Goal: Book appointment/travel/reservation

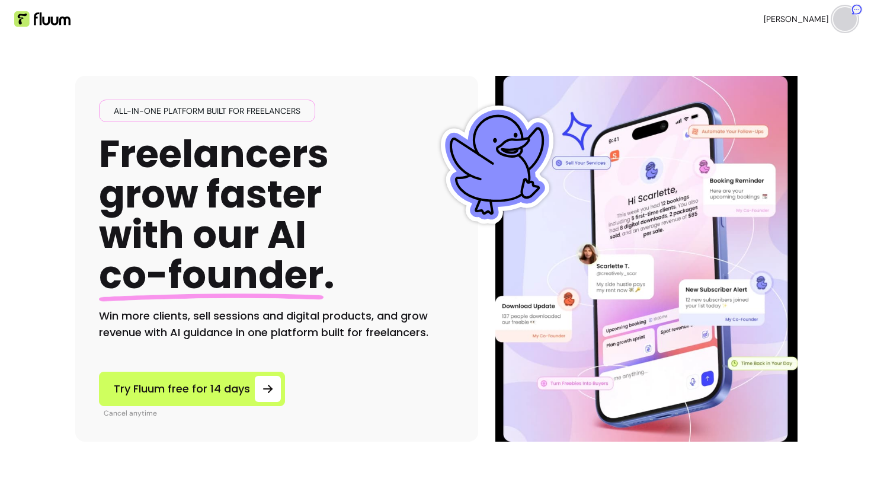
click at [795, 18] on ul "[PERSON_NAME]" at bounding box center [651, 19] width 412 height 38
click at [838, 16] on img at bounding box center [845, 19] width 24 height 24
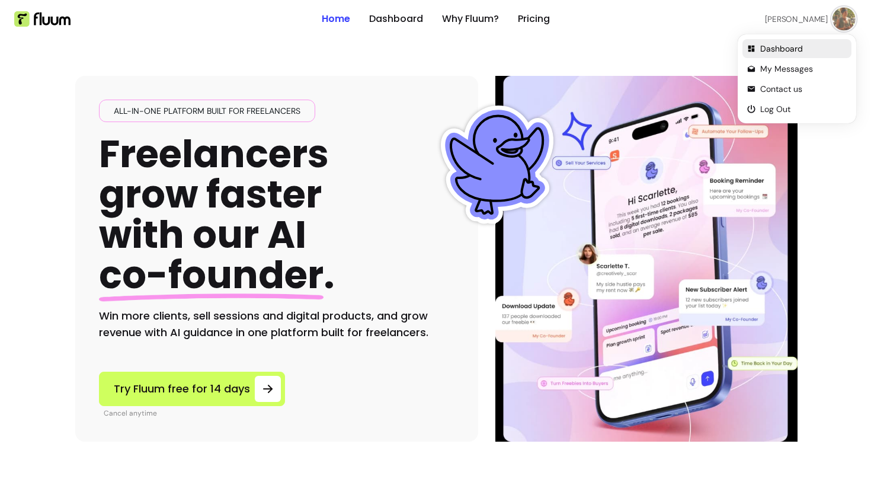
click at [781, 49] on span "Dashboard" at bounding box center [803, 49] width 87 height 12
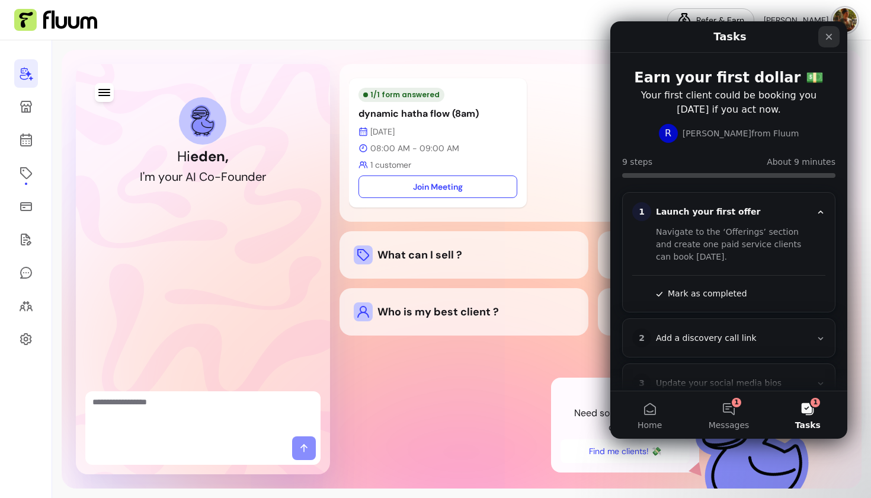
click at [827, 45] on div "Close" at bounding box center [828, 36] width 21 height 21
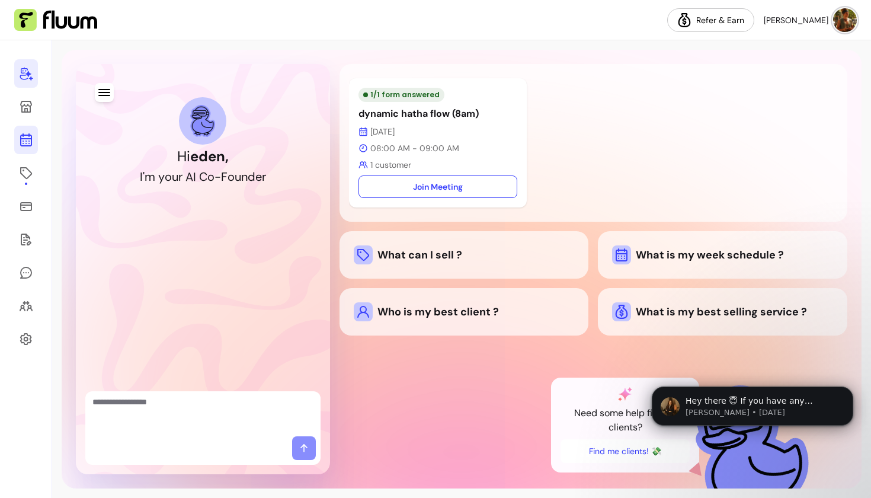
click at [21, 143] on icon at bounding box center [26, 92] width 201 height 169
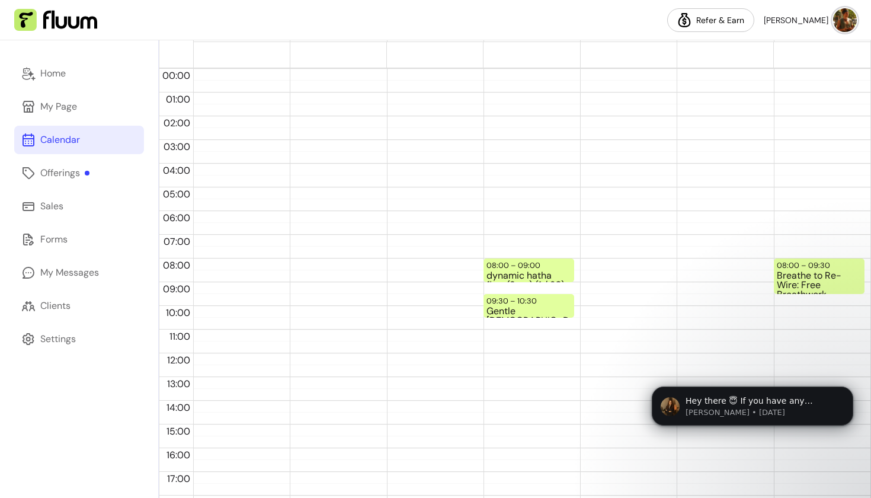
scroll to position [50, 0]
click at [513, 264] on div "08:00 – 09:00" at bounding box center [514, 263] width 57 height 11
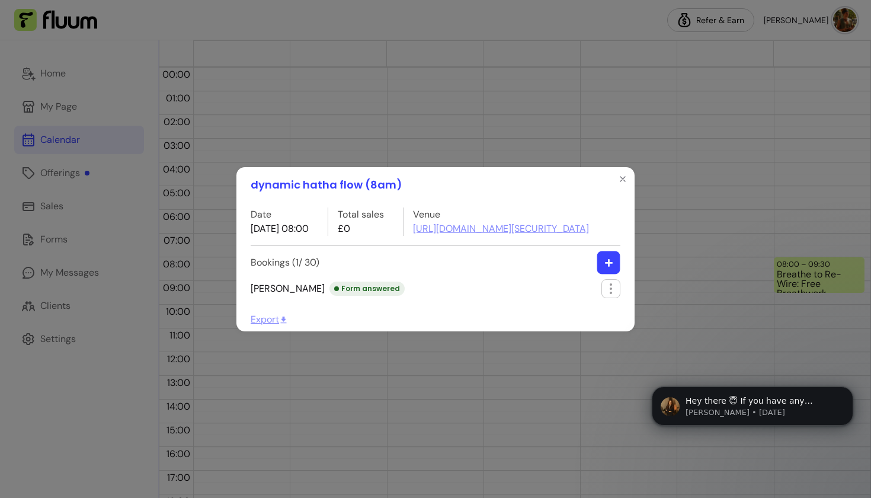
click at [619, 274] on button "button" at bounding box center [608, 262] width 23 height 23
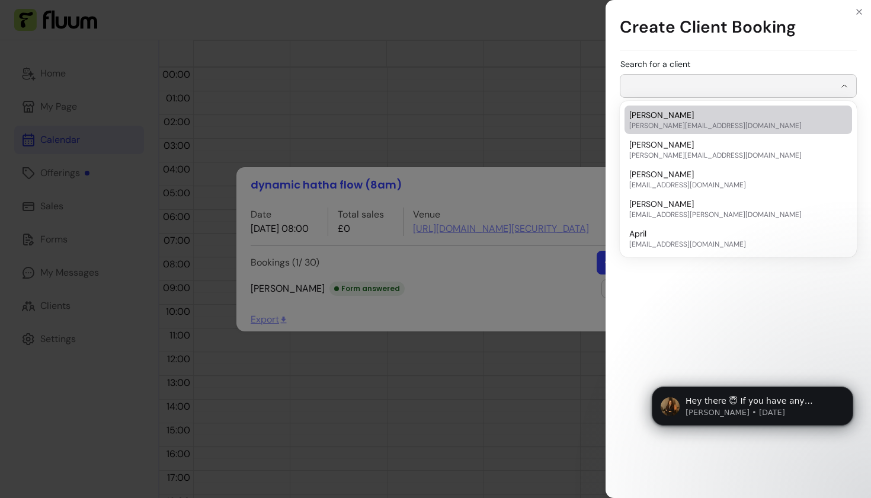
click at [828, 91] on input "Search for a client" at bounding box center [731, 86] width 207 height 12
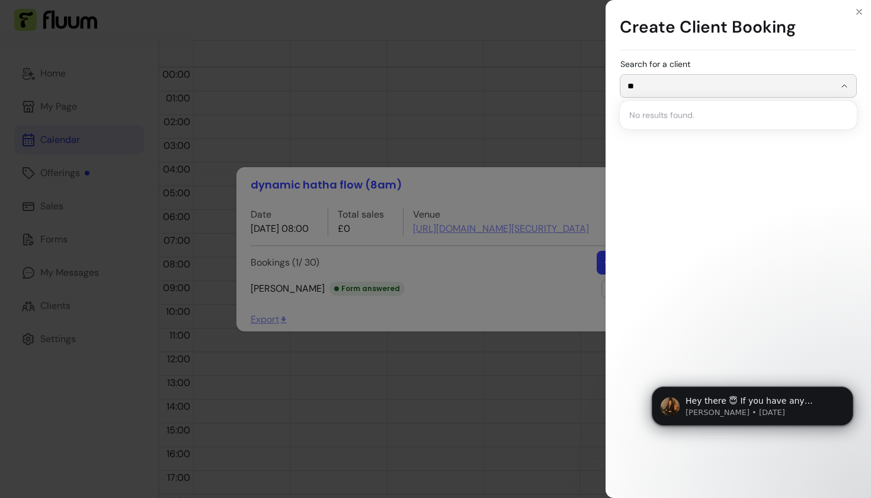
type input "*"
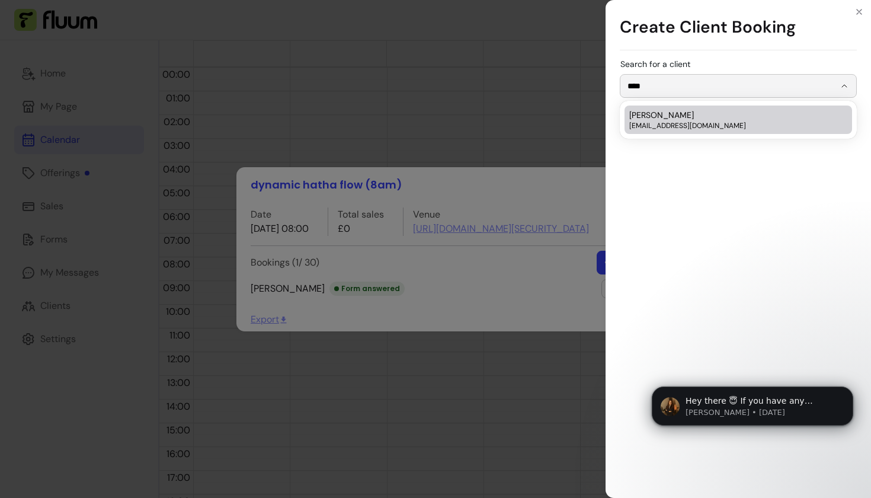
click at [783, 123] on span "[EMAIL_ADDRESS][DOMAIN_NAME]" at bounding box center [732, 125] width 206 height 9
type input "**********"
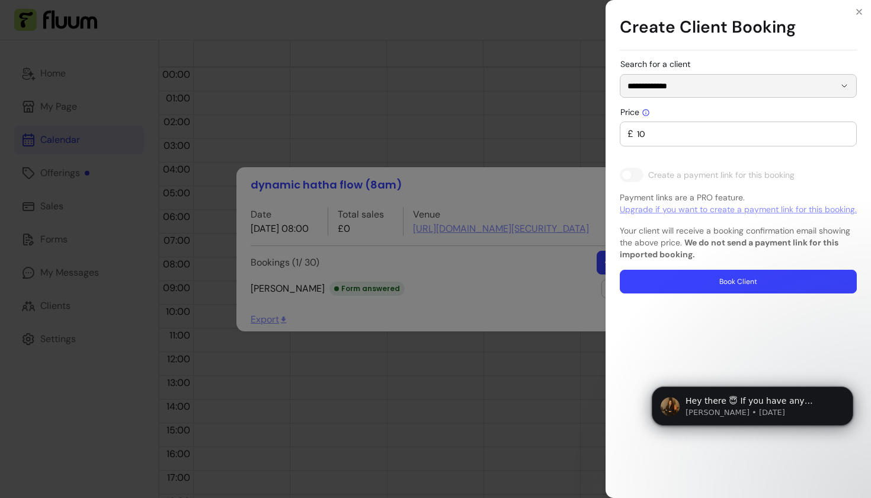
type input "0"
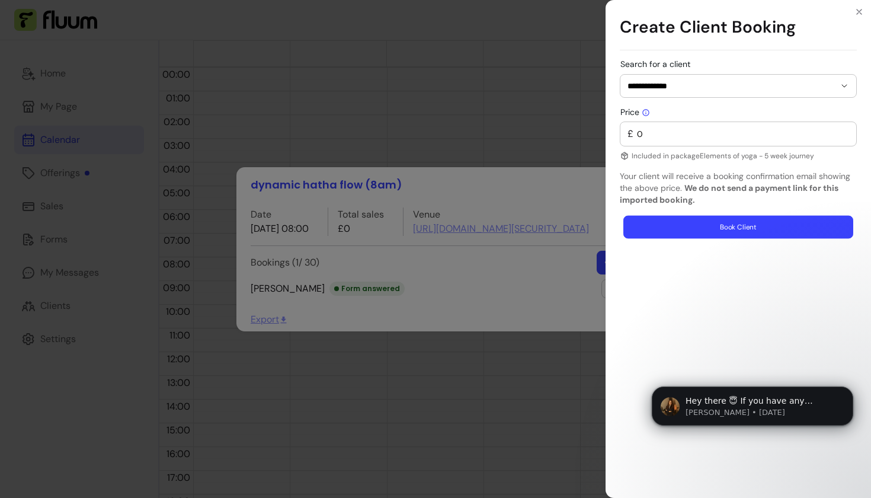
click at [738, 228] on button "Book Client" at bounding box center [738, 227] width 230 height 23
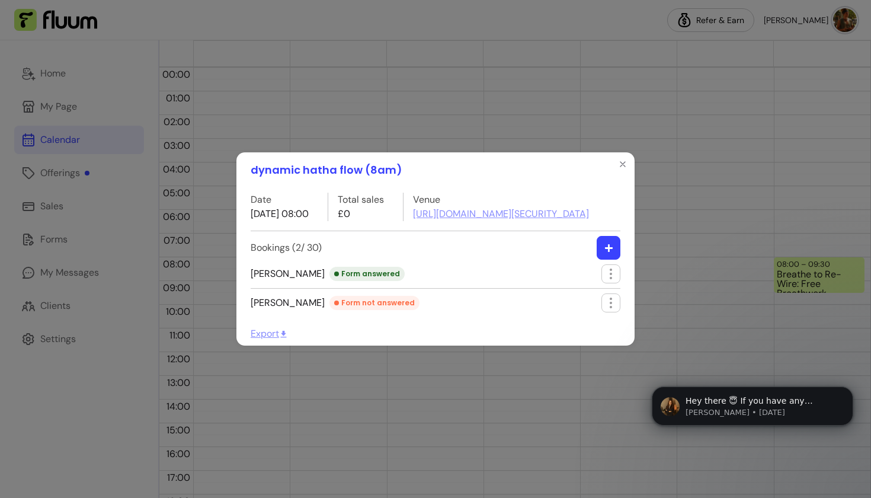
click at [607, 252] on button "button" at bounding box center [609, 248] width 24 height 24
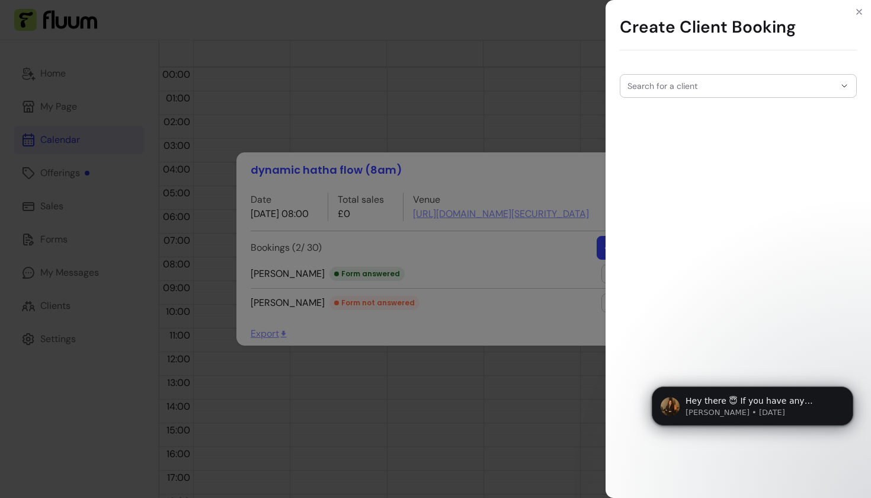
click at [706, 89] on input "Search for a client" at bounding box center [731, 86] width 207 height 12
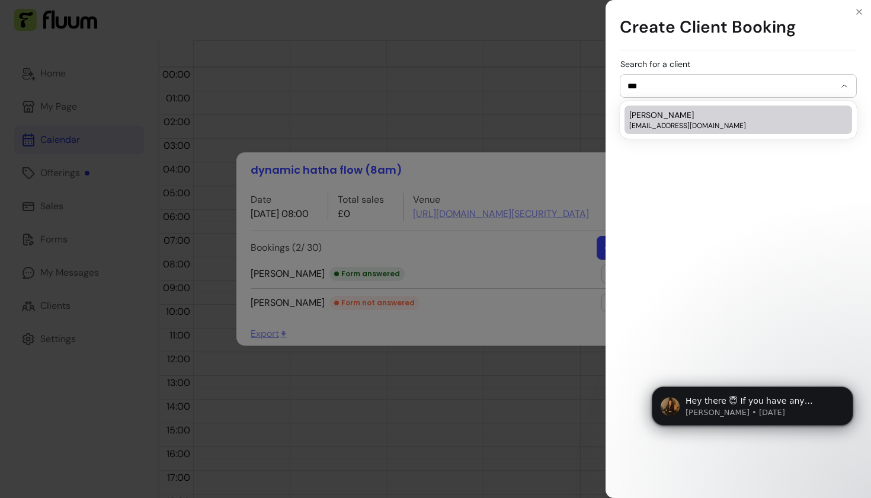
click at [673, 120] on div "[PERSON_NAME] [PERSON_NAME][EMAIL_ADDRESS][DOMAIN_NAME]" at bounding box center [732, 119] width 206 height 21
type input "*******"
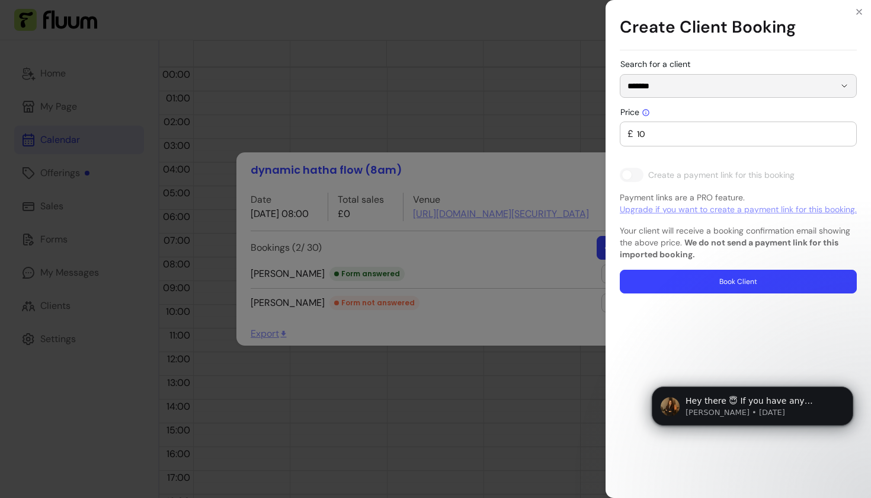
type input "0"
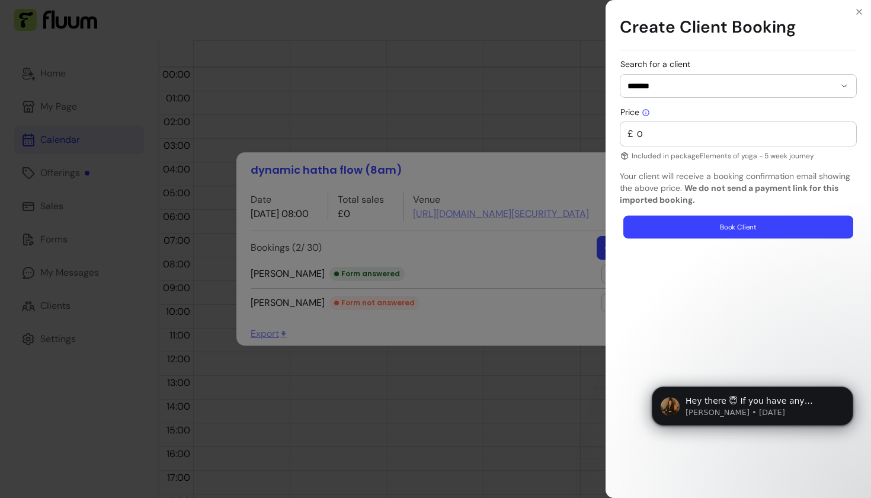
click at [718, 233] on button "Book Client" at bounding box center [738, 227] width 230 height 23
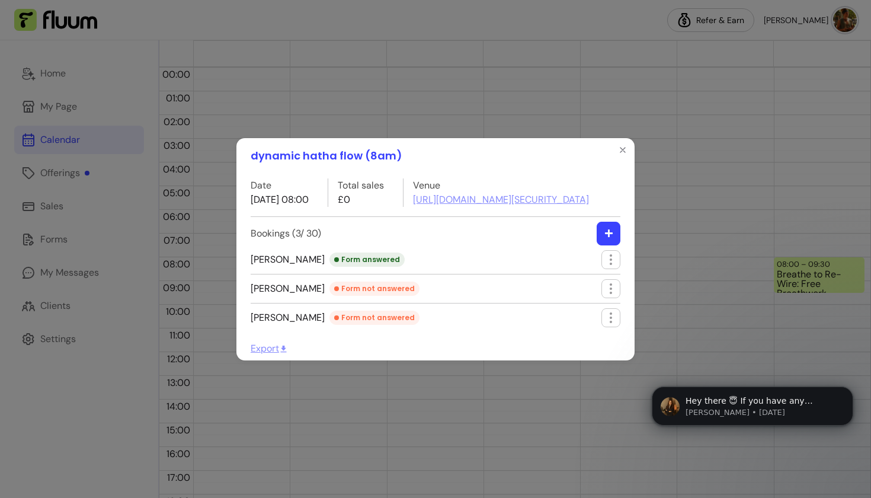
click at [604, 245] on button "button" at bounding box center [609, 234] width 24 height 24
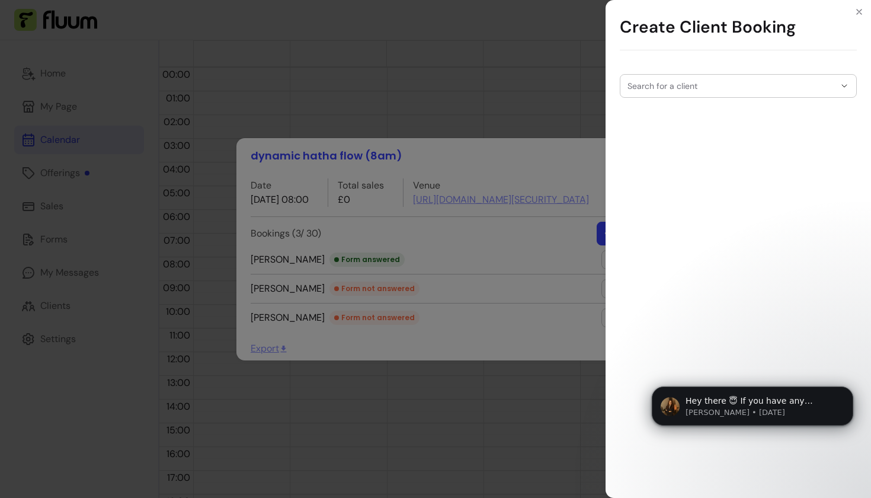
click at [702, 92] on div at bounding box center [739, 86] width 222 height 23
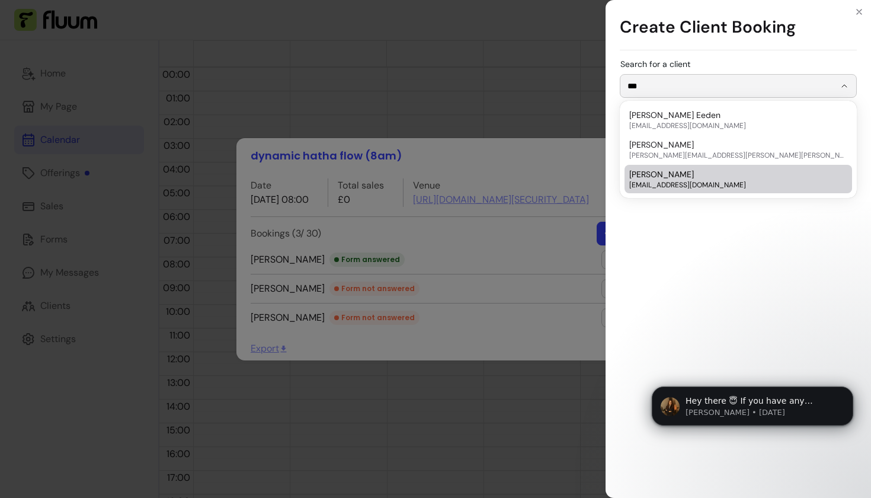
click at [709, 190] on li "[PERSON_NAME] [EMAIL_ADDRESS][DOMAIN_NAME]" at bounding box center [739, 179] width 228 height 28
type input "**********"
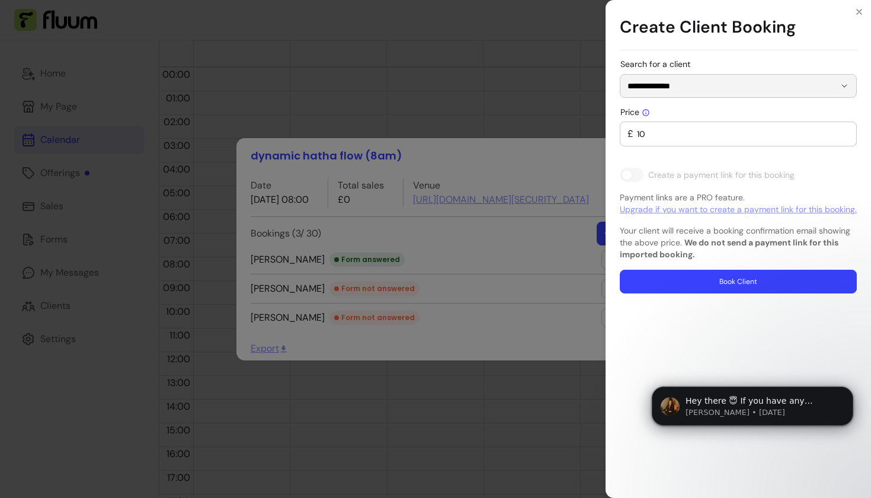
type input "0"
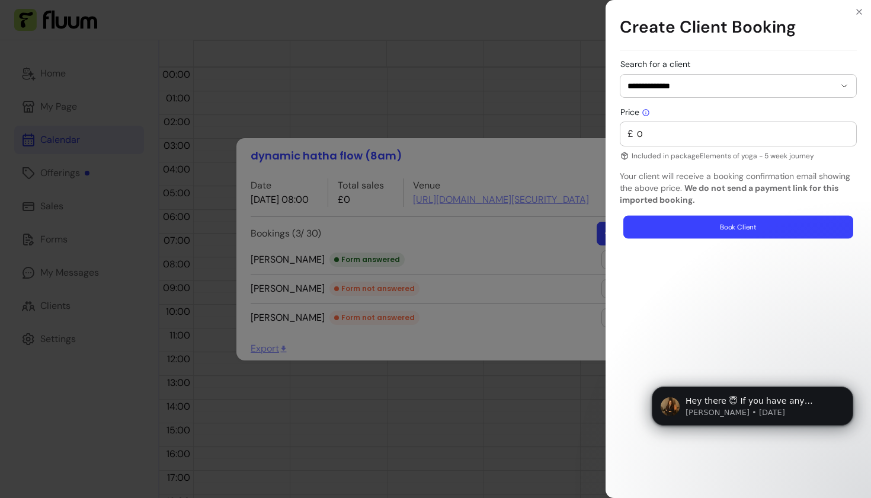
click at [716, 229] on button "Book Client" at bounding box center [738, 227] width 230 height 23
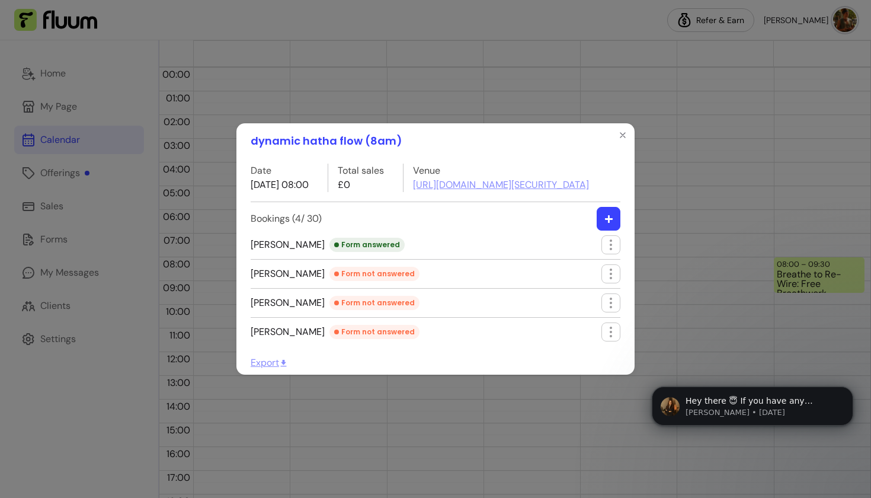
click at [611, 223] on icon "button" at bounding box center [608, 219] width 9 height 9
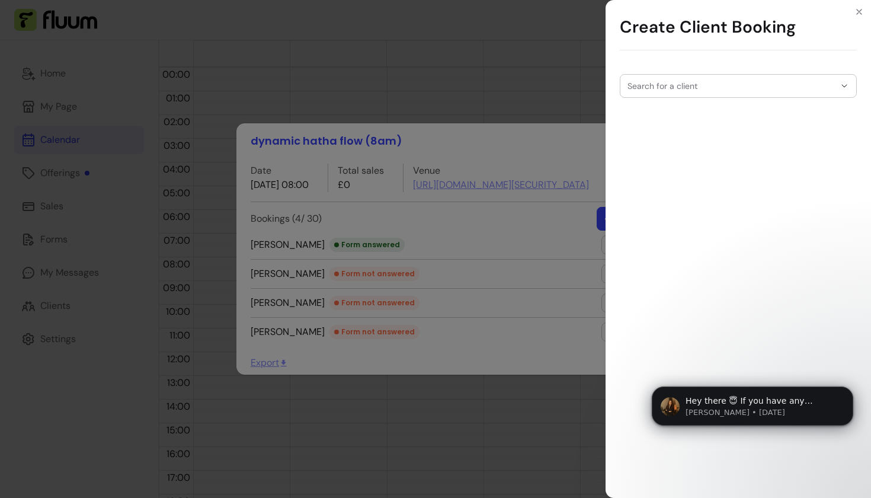
click at [686, 92] on div at bounding box center [739, 86] width 222 height 23
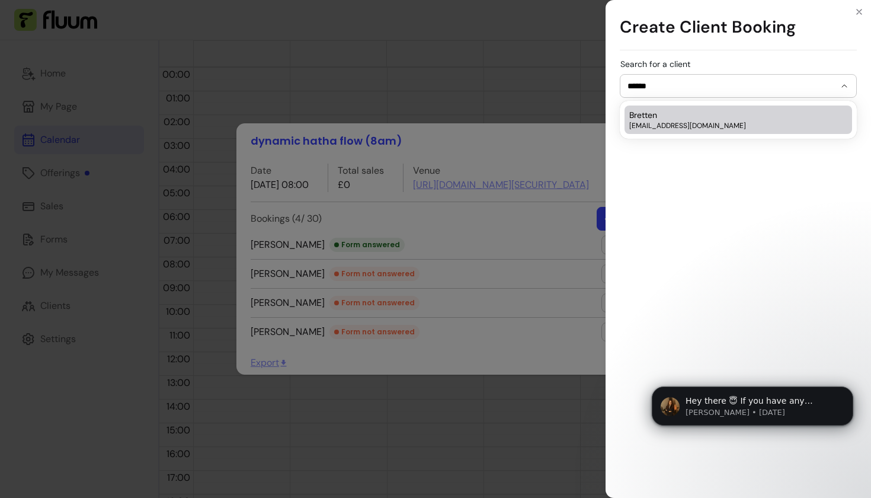
click at [671, 120] on div "Bretten [EMAIL_ADDRESS][DOMAIN_NAME]" at bounding box center [732, 119] width 206 height 21
type input "*******"
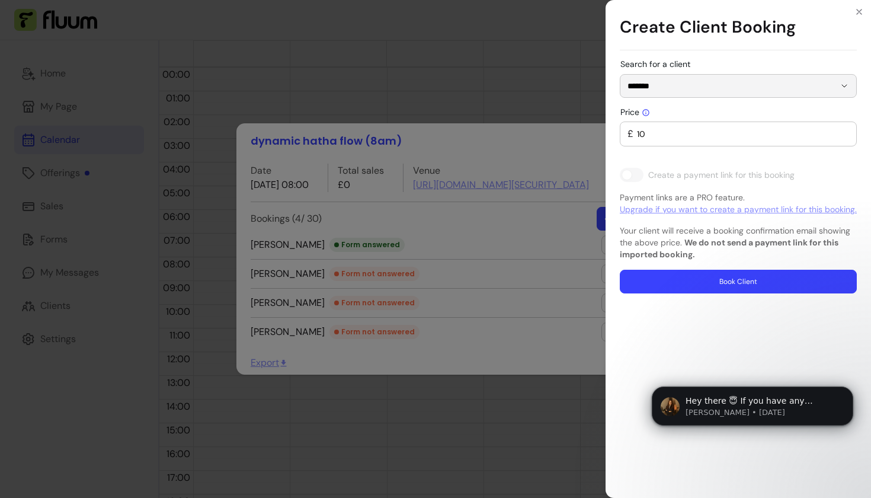
type input "0"
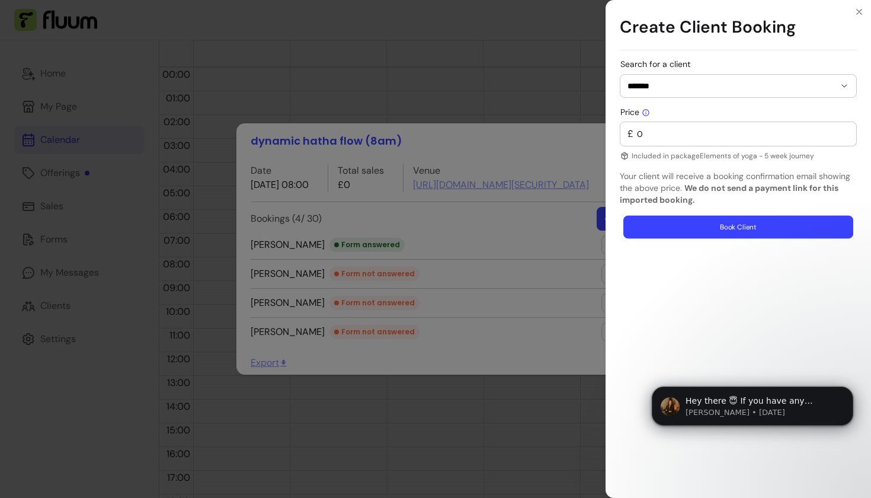
click at [700, 221] on button "Book Client" at bounding box center [738, 227] width 230 height 23
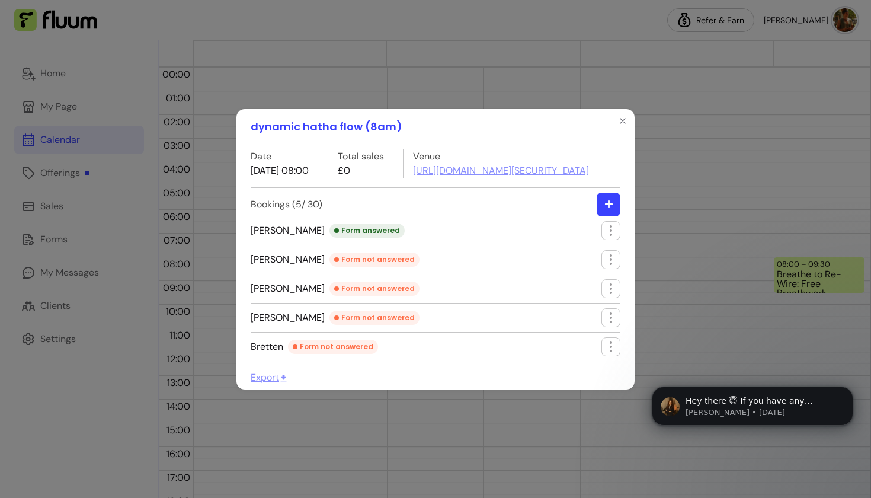
click at [607, 209] on icon "button" at bounding box center [608, 204] width 9 height 9
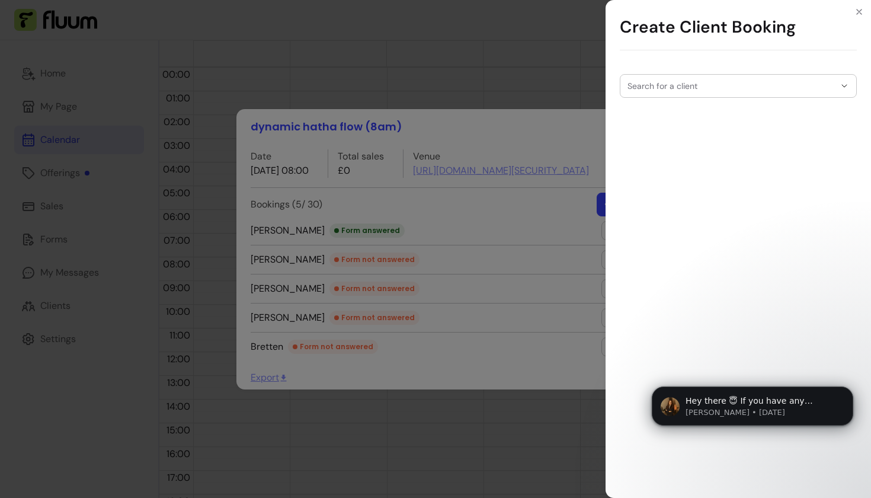
click at [690, 91] on input "Search for a client" at bounding box center [731, 86] width 207 height 12
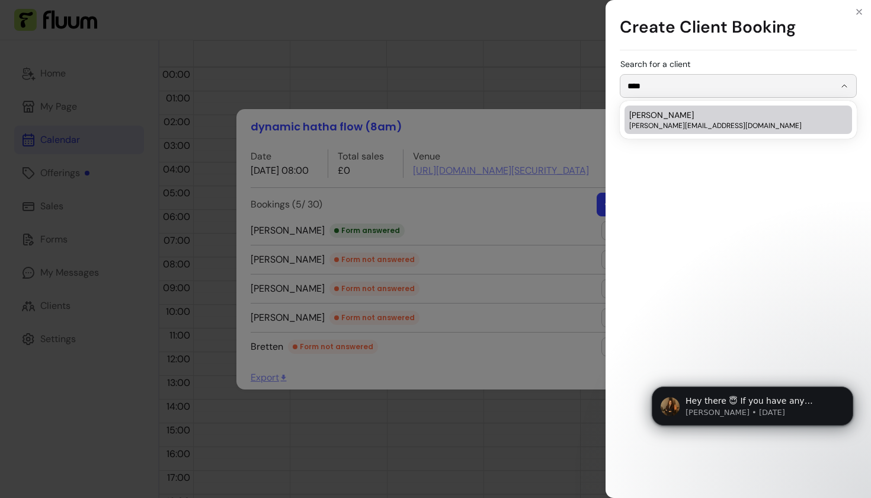
click at [663, 122] on span "[PERSON_NAME][EMAIL_ADDRESS][DOMAIN_NAME]" at bounding box center [732, 125] width 206 height 9
type input "*****"
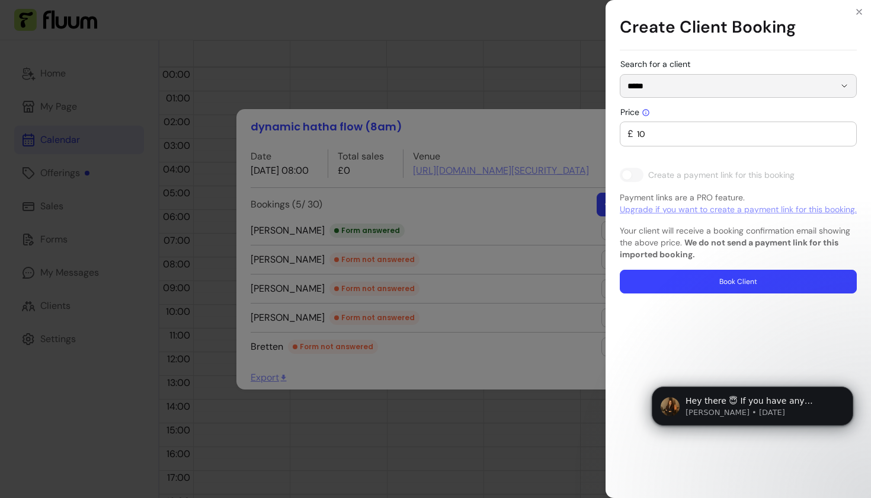
type input "0"
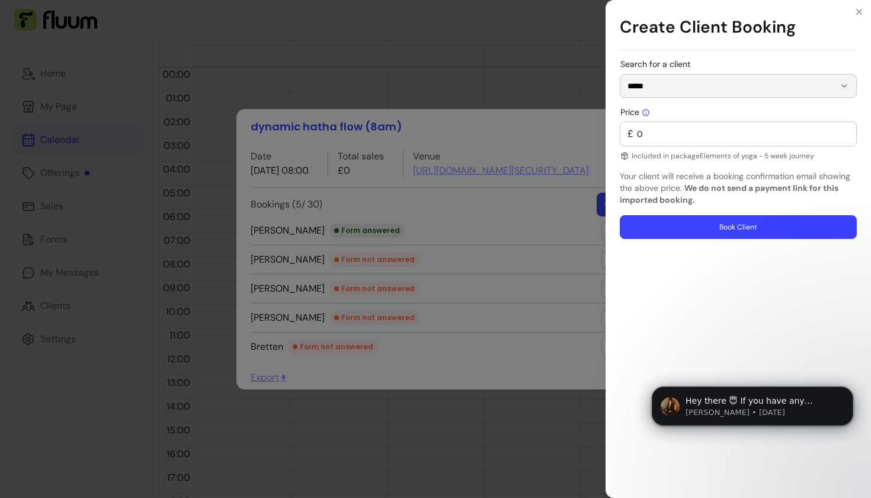
click at [805, 85] on input "*****" at bounding box center [731, 86] width 207 height 12
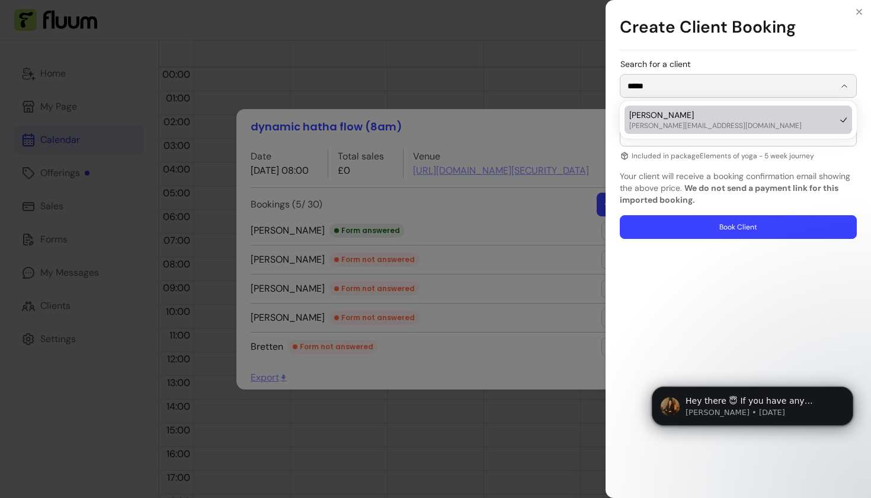
click at [723, 85] on input "*****" at bounding box center [731, 86] width 207 height 12
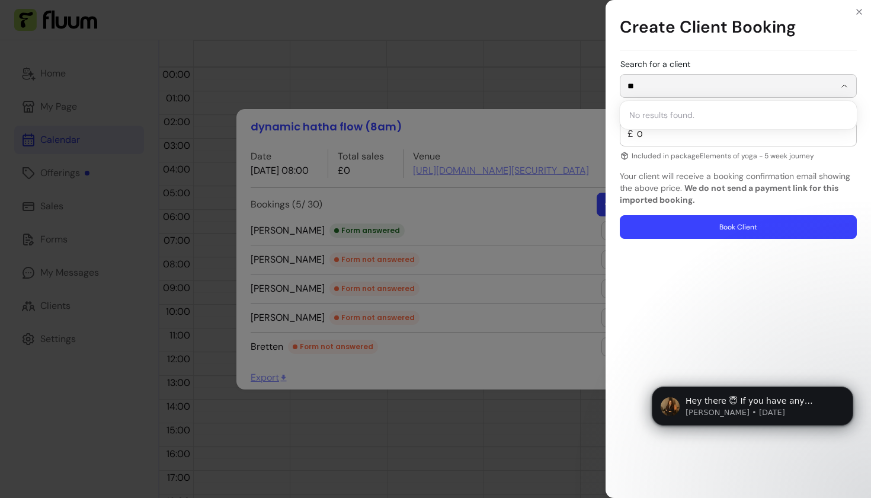
type input "*"
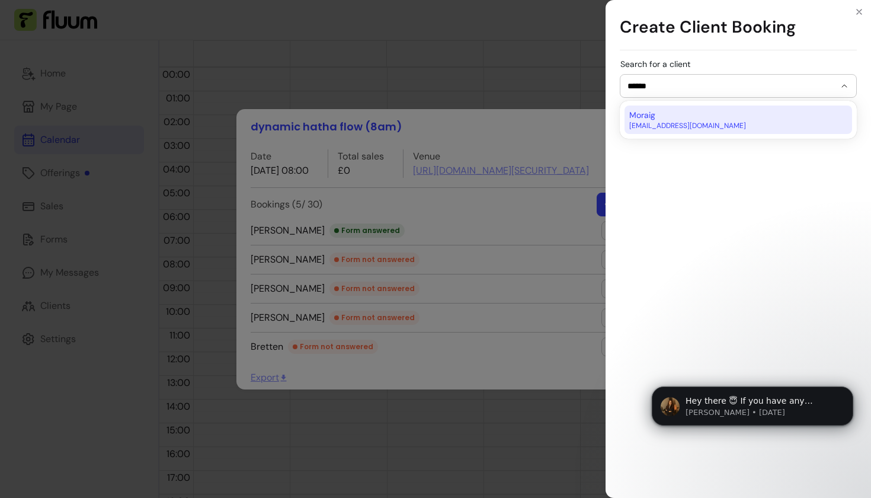
click at [713, 115] on div "Moraig [EMAIL_ADDRESS][DOMAIN_NAME]" at bounding box center [732, 119] width 206 height 21
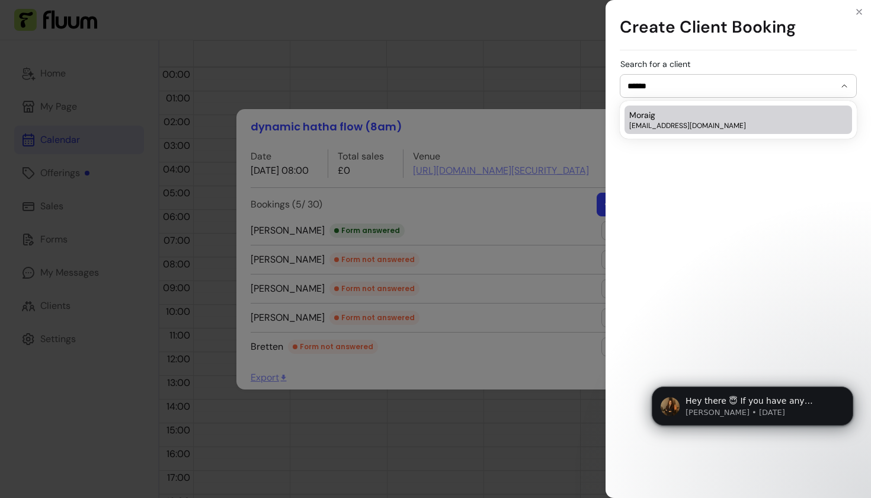
type input "******"
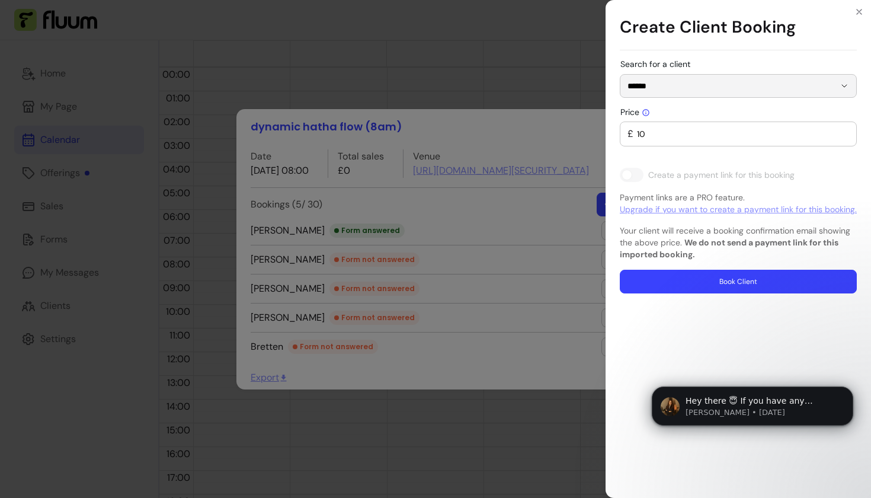
type input "0"
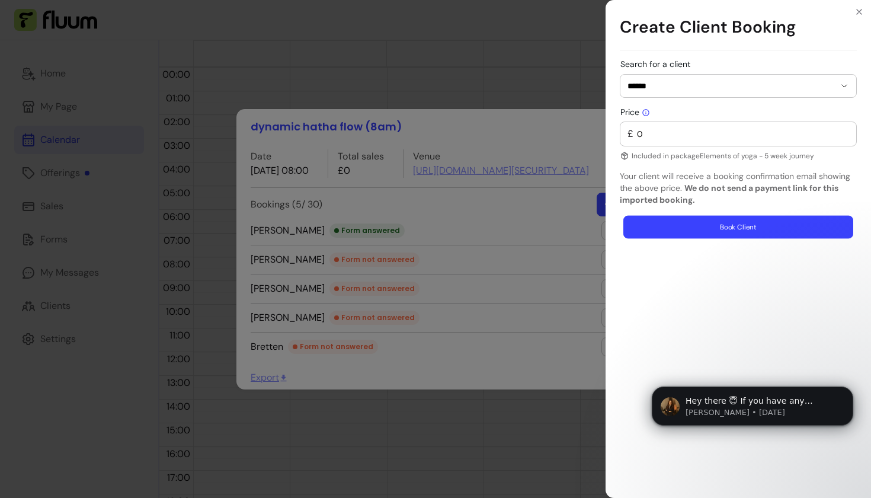
click at [715, 227] on button "Book Client" at bounding box center [738, 227] width 230 height 23
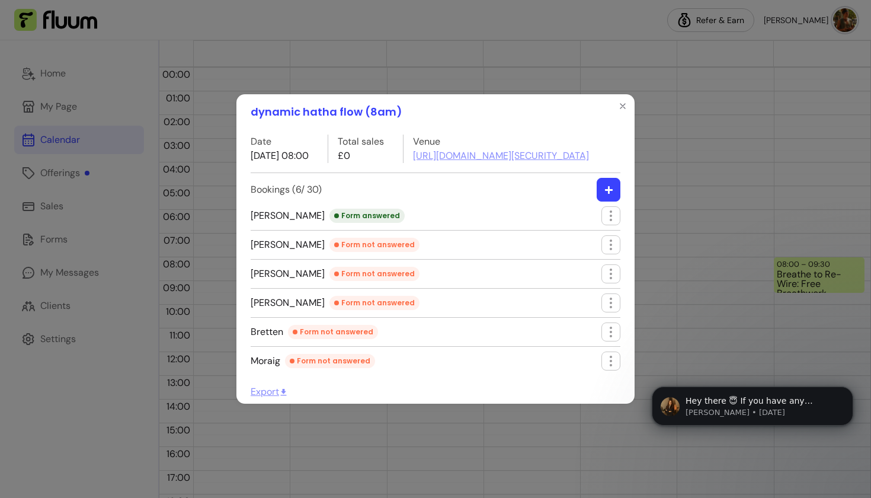
click at [606, 201] on button "button" at bounding box center [609, 190] width 24 height 24
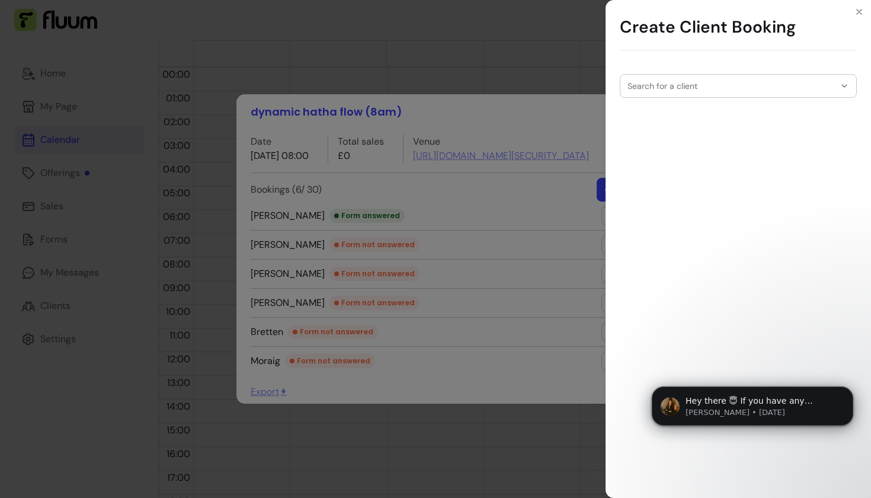
click at [686, 78] on div at bounding box center [739, 86] width 222 height 23
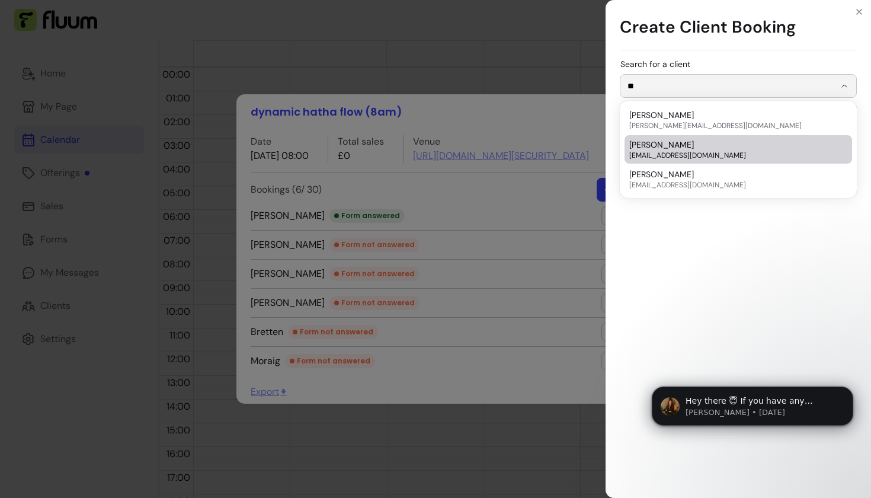
click at [686, 148] on div "[PERSON_NAME] [PERSON_NAME][EMAIL_ADDRESS][DOMAIN_NAME]" at bounding box center [732, 149] width 206 height 21
type input "*****"
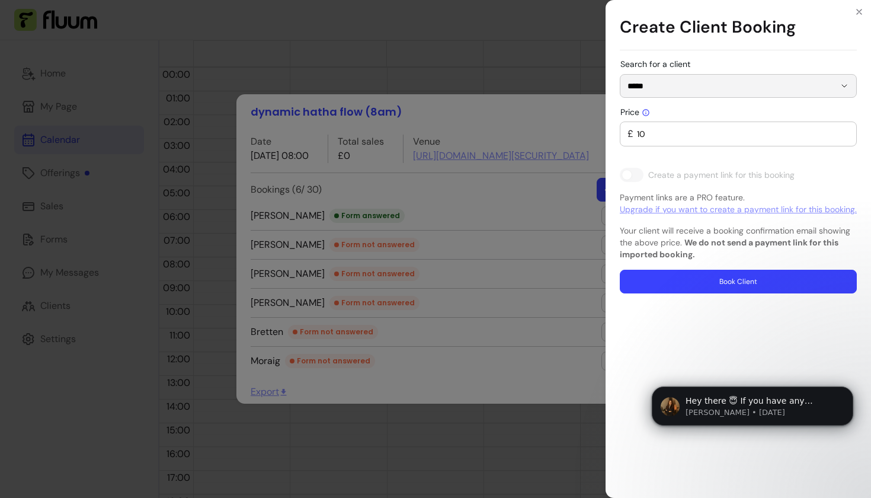
type input "0"
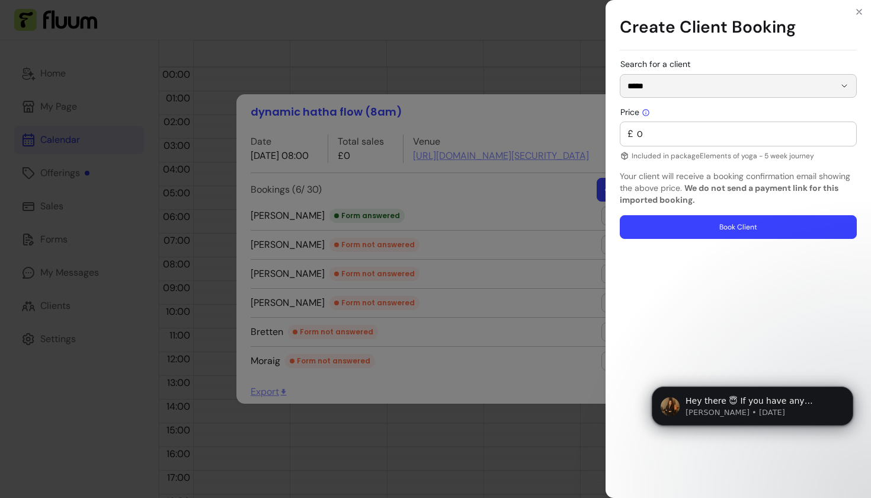
click at [682, 233] on button "Book Client" at bounding box center [738, 227] width 237 height 24
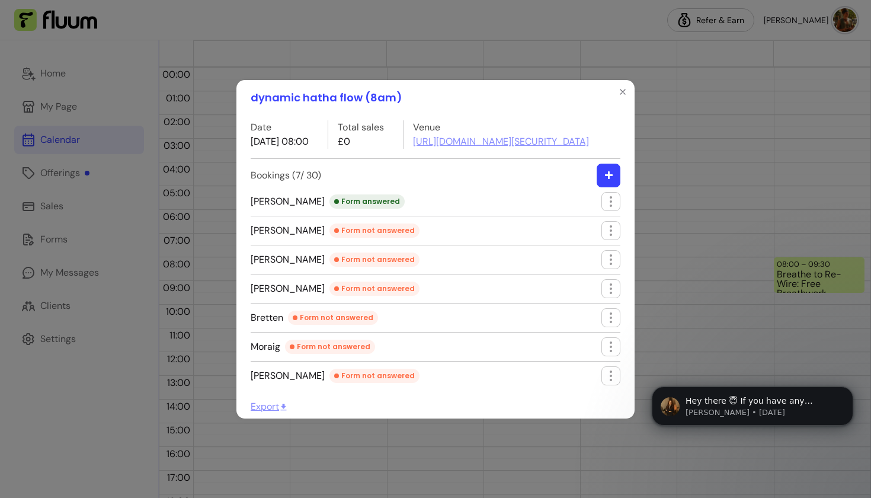
click at [613, 187] on button "button" at bounding box center [609, 176] width 24 height 24
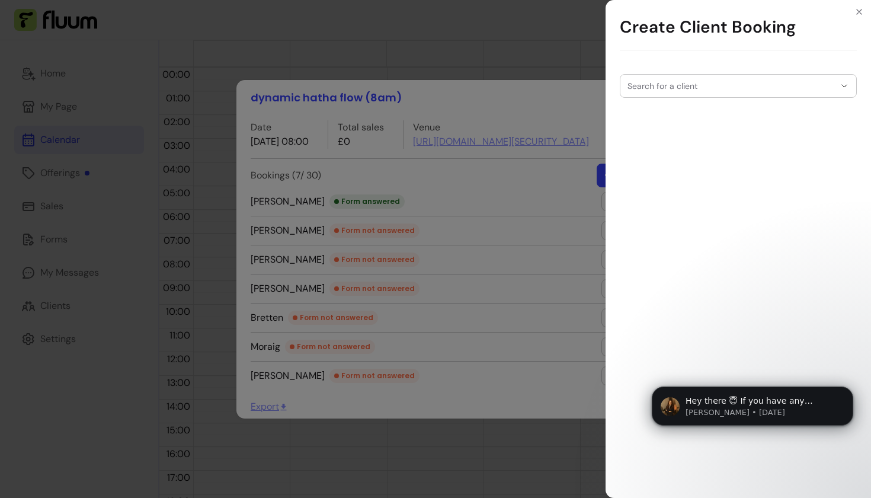
click at [676, 94] on div at bounding box center [739, 86] width 222 height 23
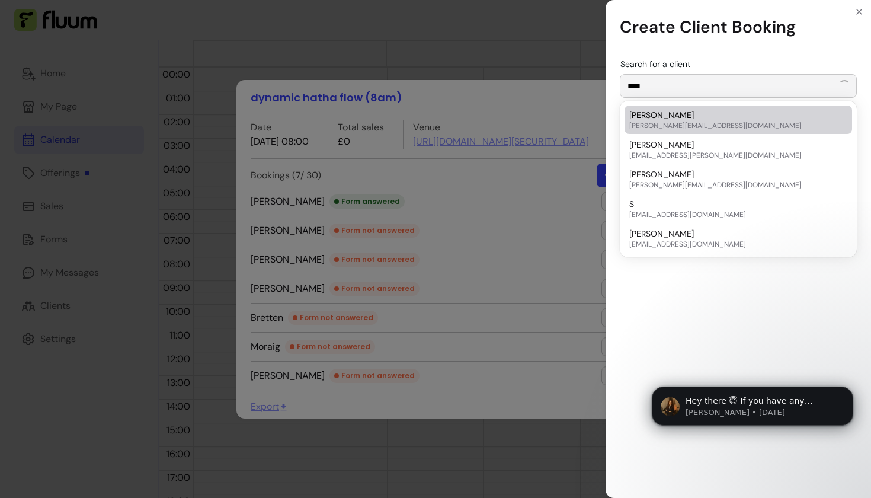
type input "*****"
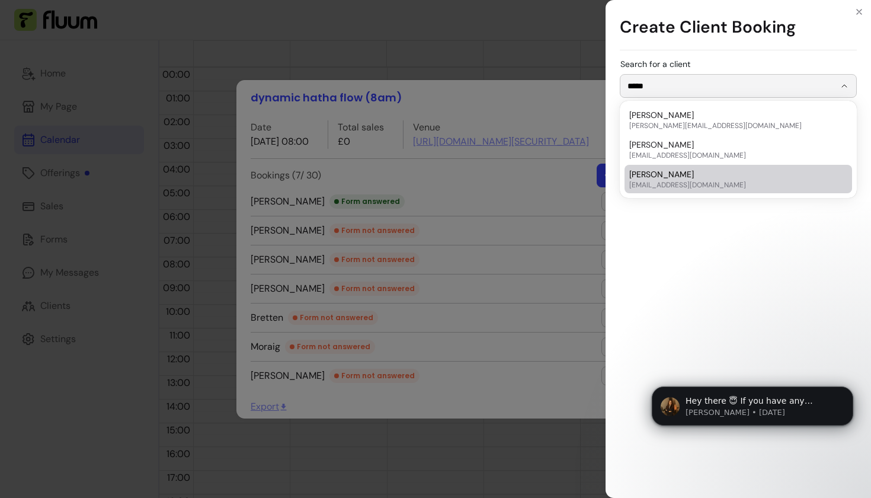
click at [680, 220] on div "Search for a client *****" at bounding box center [738, 276] width 265 height 443
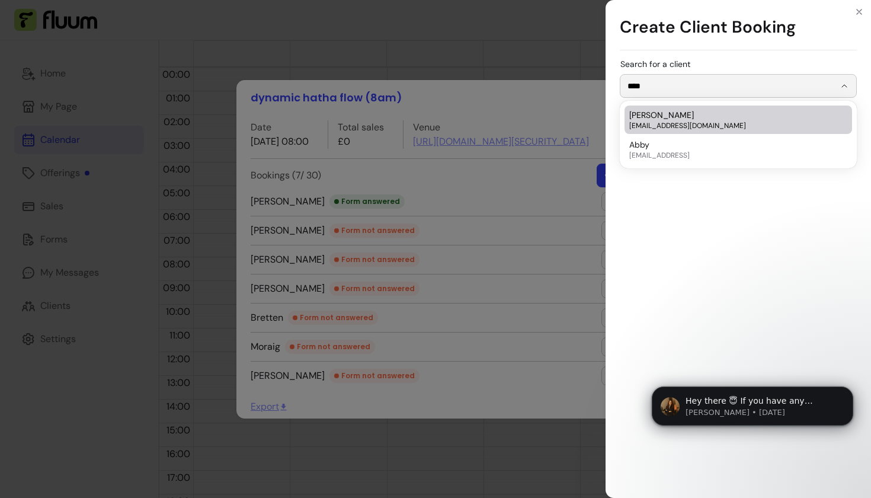
click at [692, 118] on div "[PERSON_NAME] [PERSON_NAME][EMAIL_ADDRESS][DOMAIN_NAME]" at bounding box center [732, 119] width 206 height 21
type input "**********"
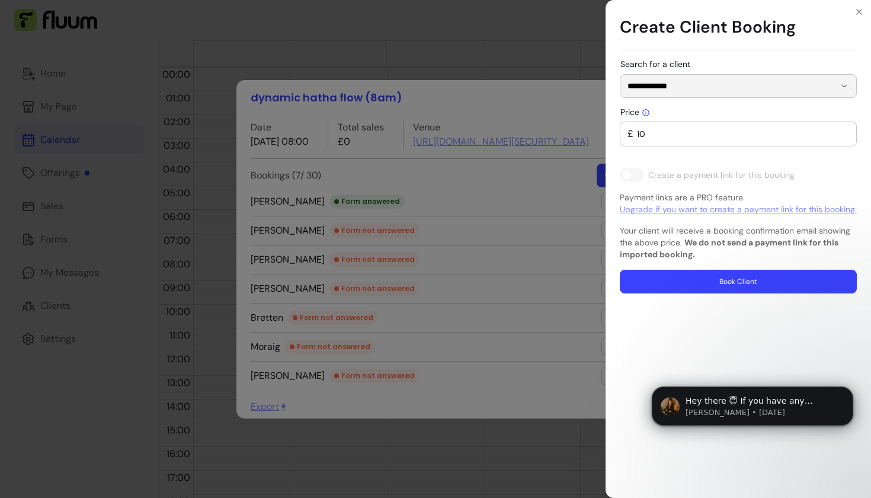
type input "0"
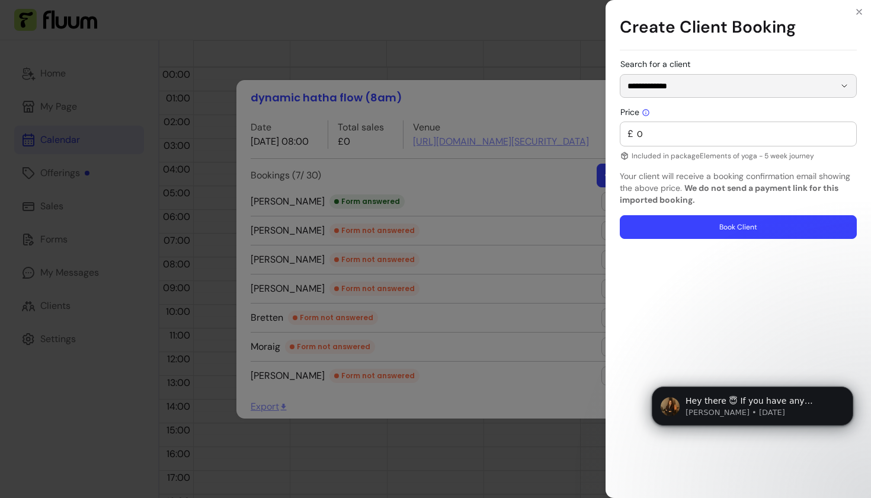
click at [711, 225] on button "Book Client" at bounding box center [738, 227] width 237 height 24
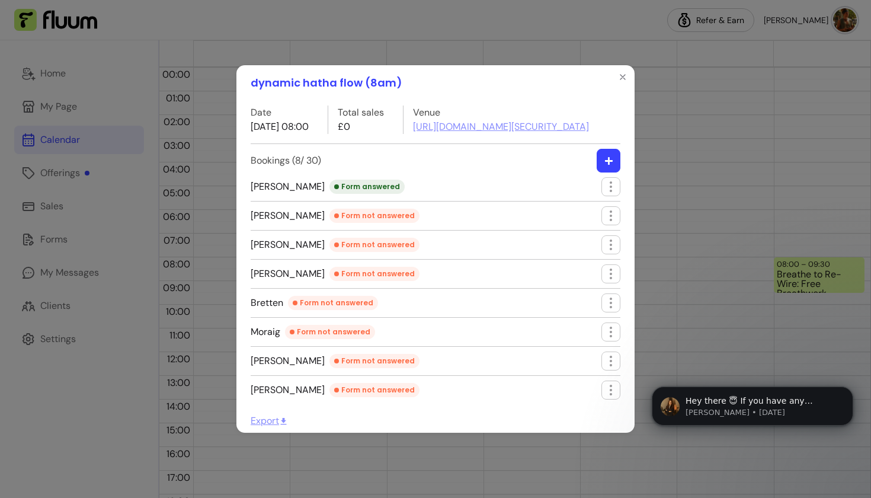
click at [610, 165] on icon "button" at bounding box center [608, 160] width 9 height 9
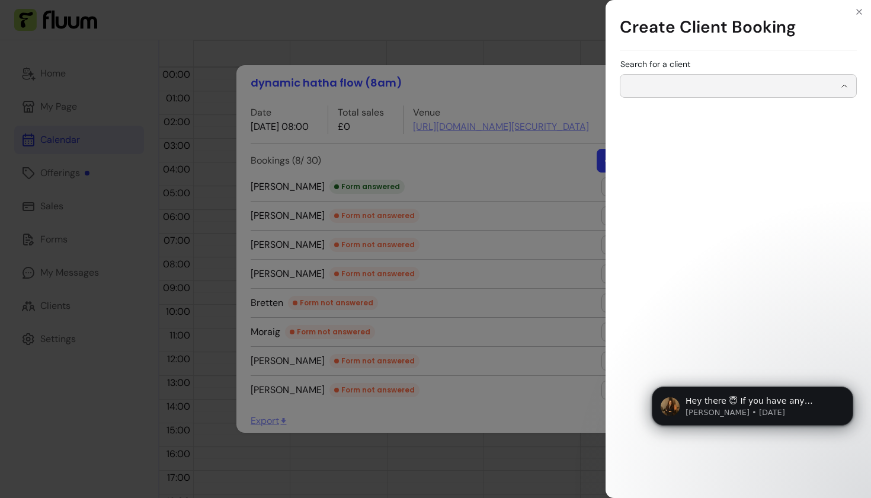
click at [678, 91] on input "Search for a client" at bounding box center [731, 86] width 207 height 12
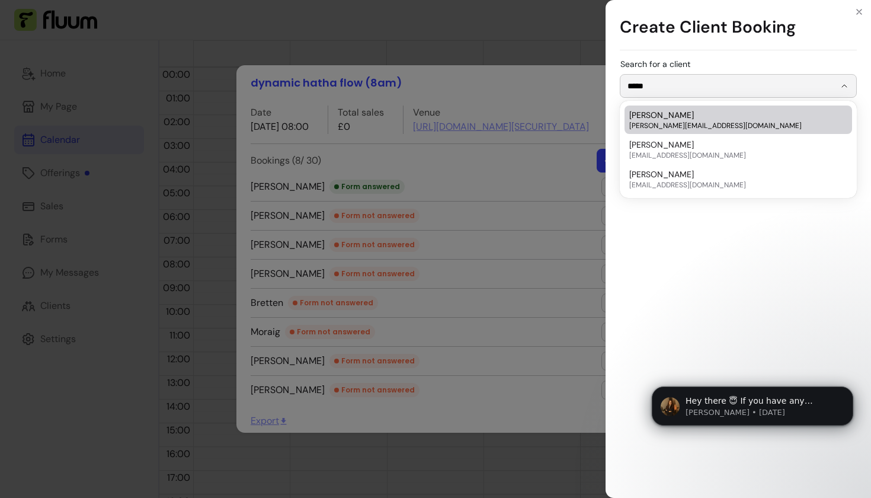
click at [676, 122] on span "[PERSON_NAME][EMAIL_ADDRESS][DOMAIN_NAME]" at bounding box center [732, 125] width 206 height 9
type input "**********"
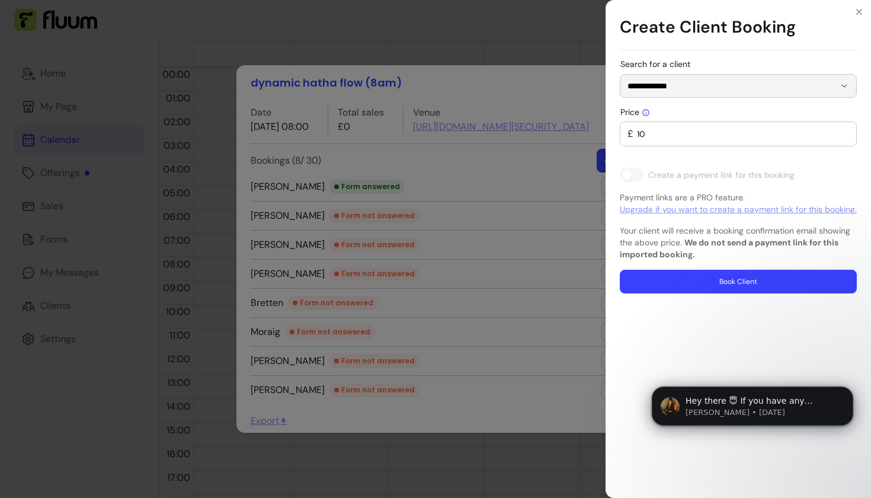
type input "0"
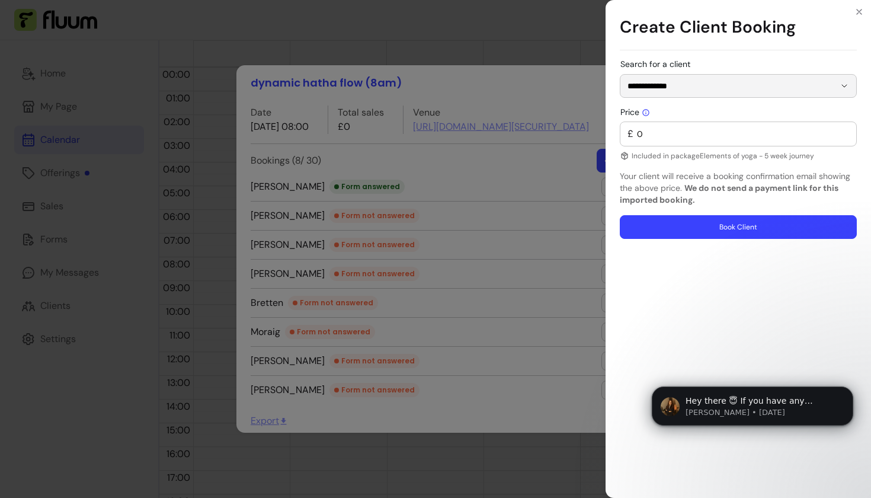
click at [686, 233] on button "Book Client" at bounding box center [738, 227] width 237 height 24
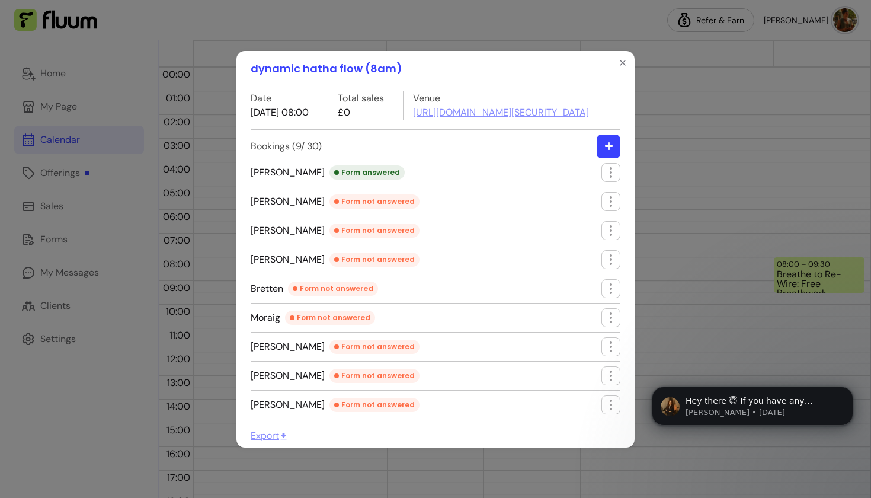
click at [607, 151] on icon "button" at bounding box center [608, 146] width 9 height 9
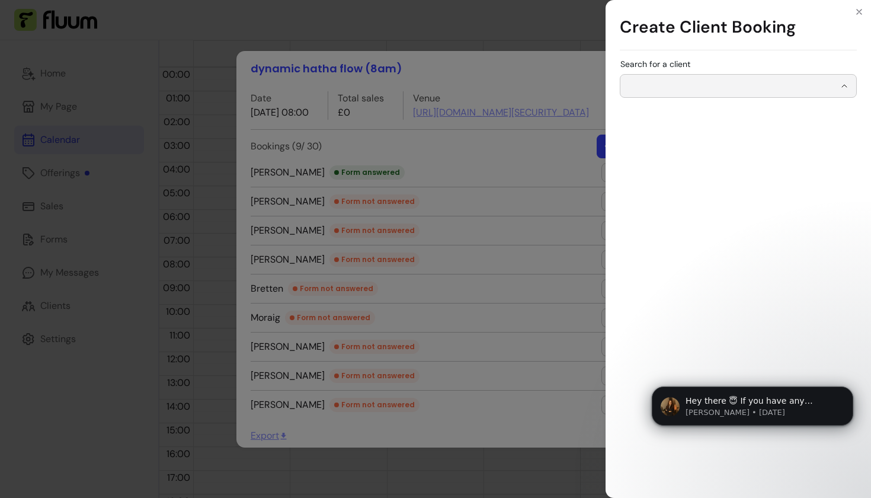
click at [675, 91] on input "Search for a client" at bounding box center [731, 86] width 207 height 12
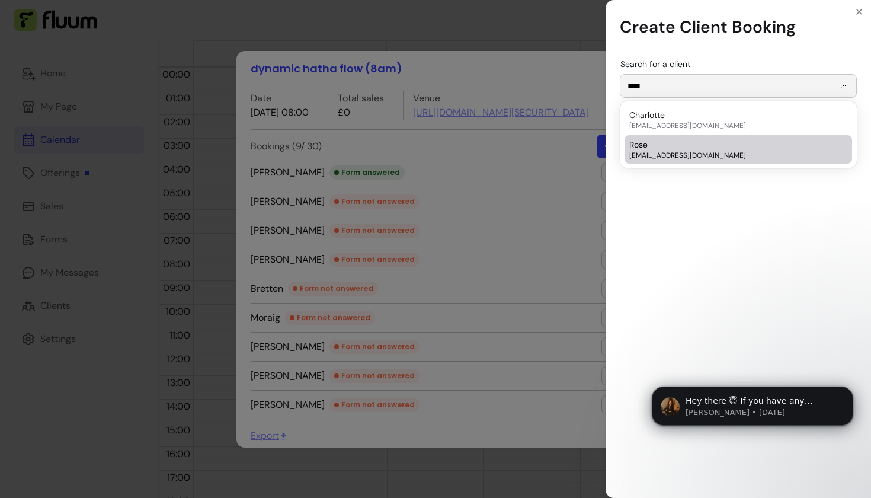
click at [692, 155] on span "[EMAIL_ADDRESS][DOMAIN_NAME]" at bounding box center [732, 155] width 206 height 9
type input "****"
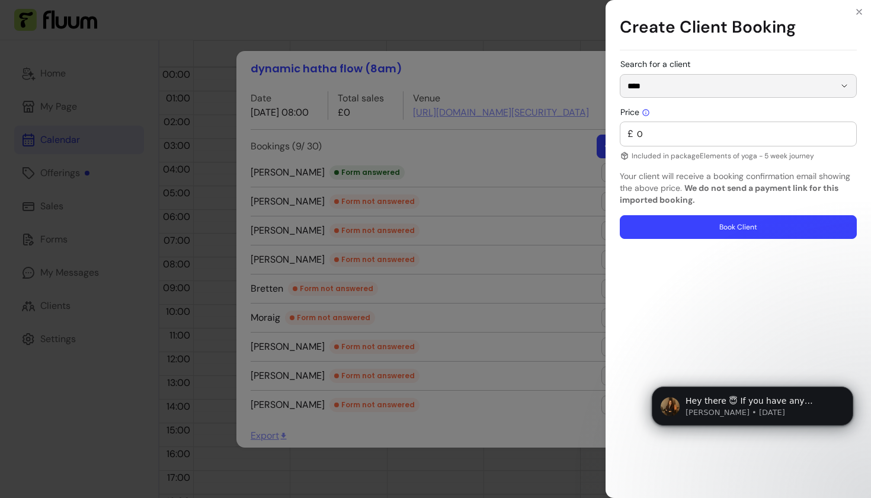
type input "0"
click at [696, 229] on button "Book Client" at bounding box center [738, 227] width 237 height 24
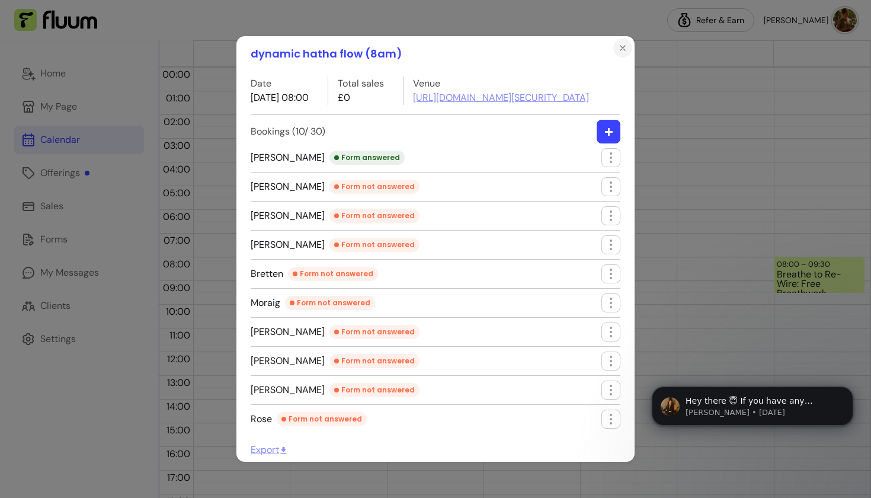
scroll to position [0, 0]
click at [625, 46] on icon "Close" at bounding box center [622, 48] width 5 height 5
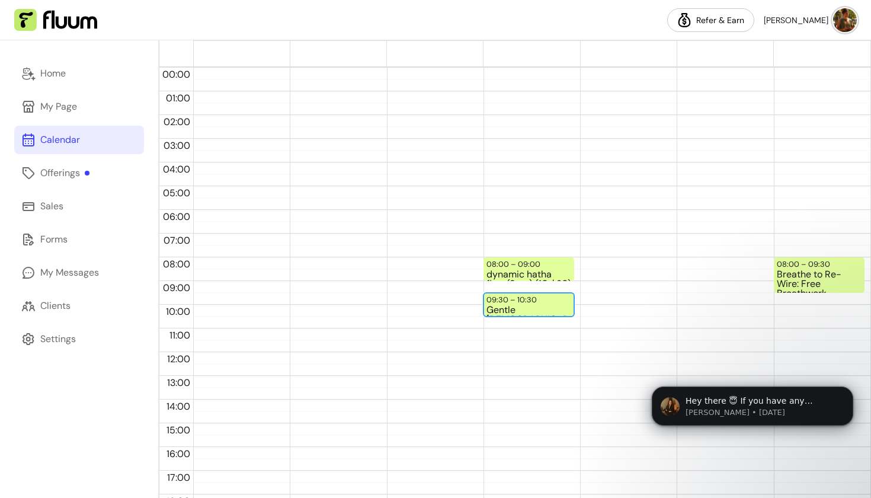
click at [545, 312] on div "Gentle [DEMOGRAPHIC_DATA] (9:30am London time)" at bounding box center [528, 310] width 85 height 10
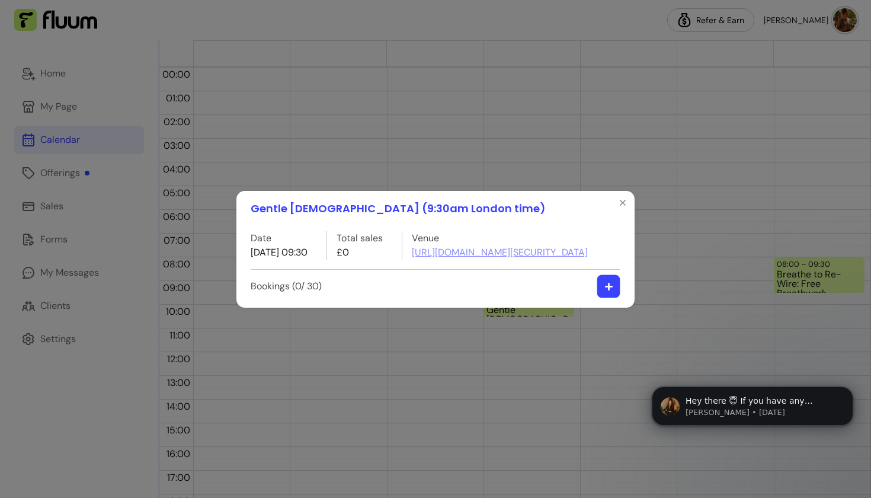
click at [606, 295] on button "button" at bounding box center [608, 285] width 23 height 23
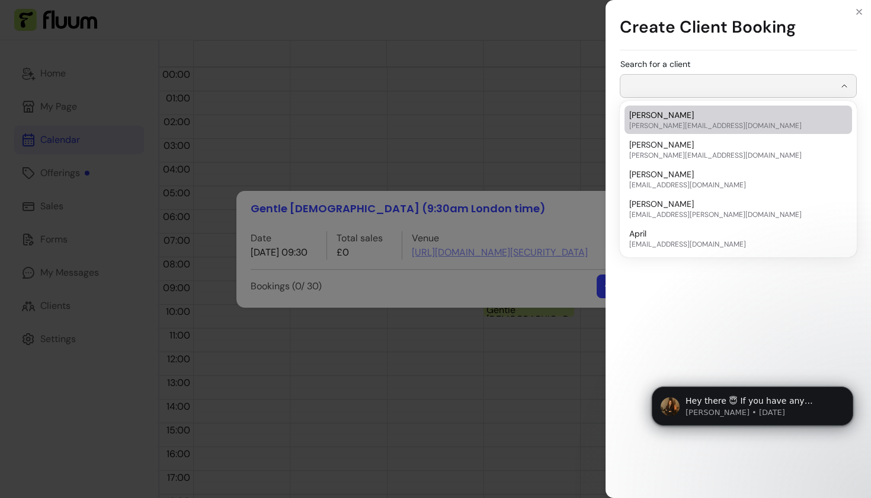
click at [690, 91] on input "Search for a client" at bounding box center [731, 86] width 207 height 12
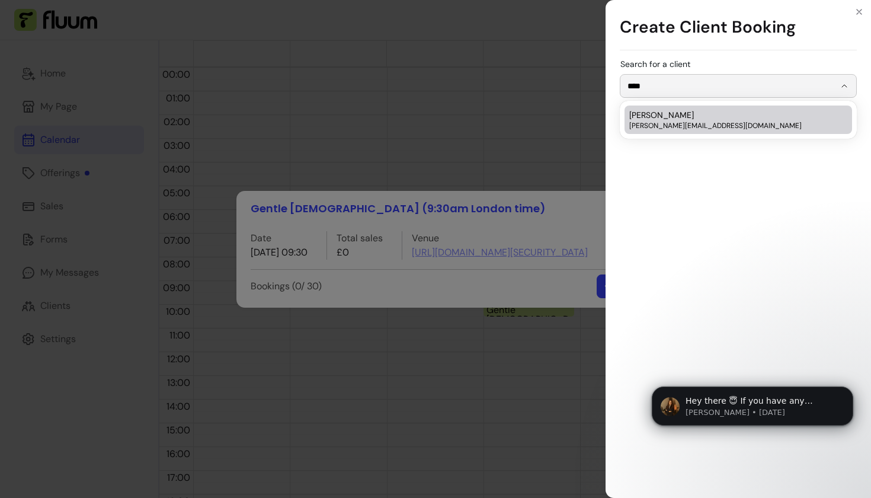
click at [700, 128] on span "[PERSON_NAME][EMAIL_ADDRESS][DOMAIN_NAME]" at bounding box center [732, 125] width 206 height 9
type input "*****"
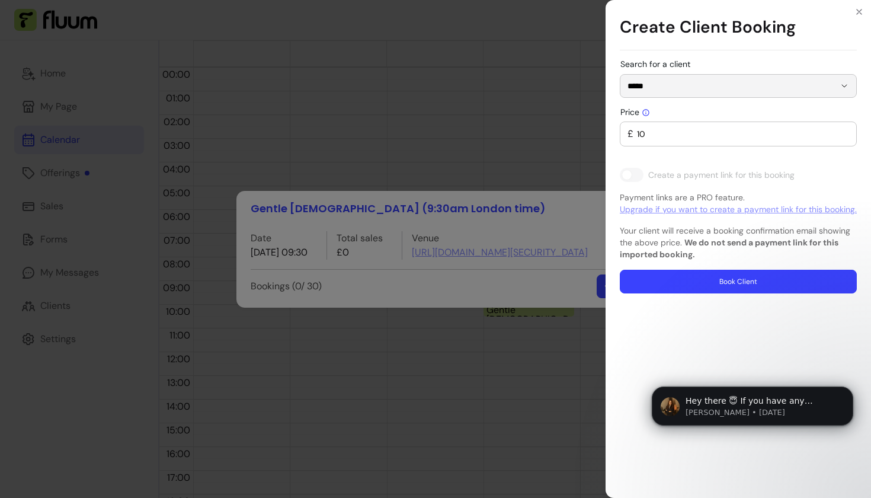
type input "0"
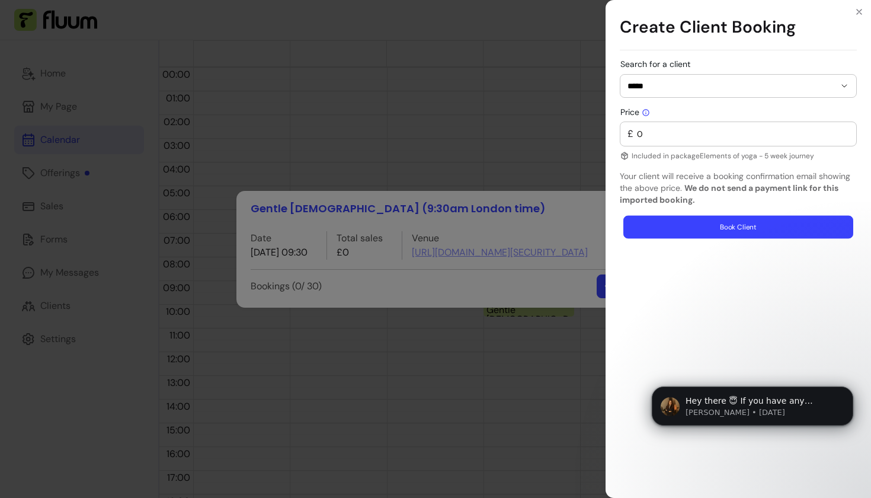
click at [695, 232] on button "Book Client" at bounding box center [738, 227] width 230 height 23
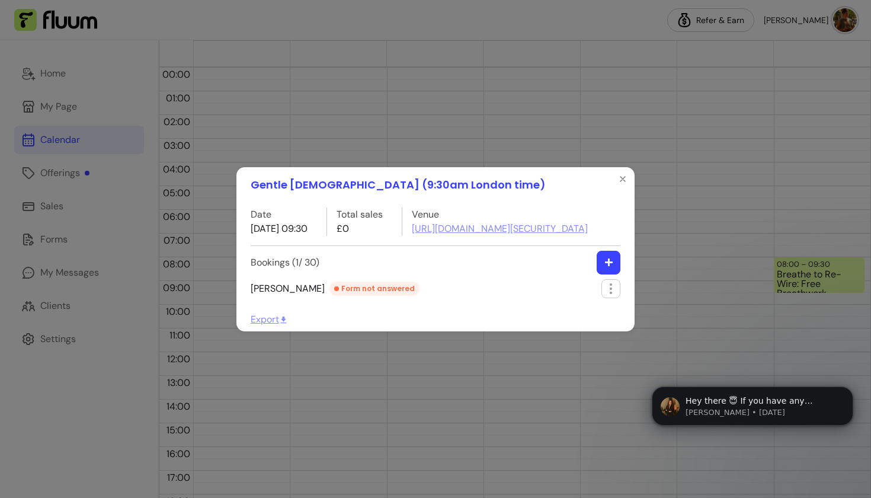
click at [604, 267] on icon "button" at bounding box center [608, 262] width 9 height 9
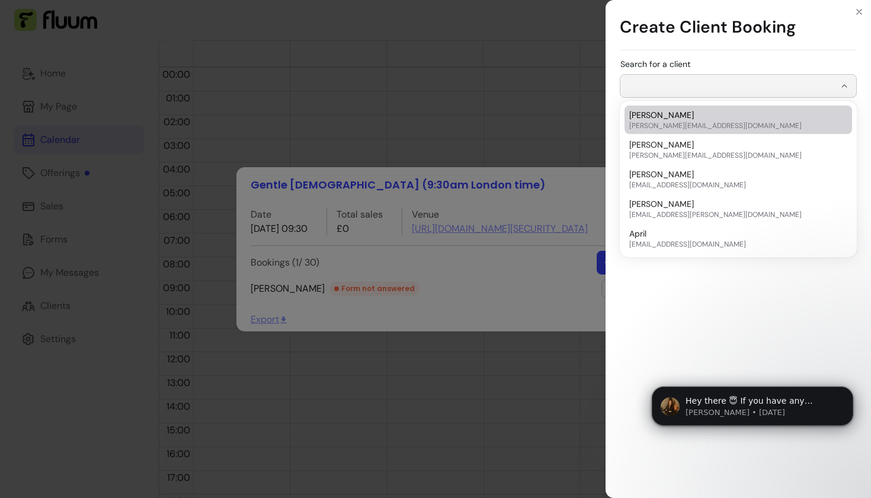
click at [664, 88] on input "Search for a client" at bounding box center [731, 86] width 207 height 12
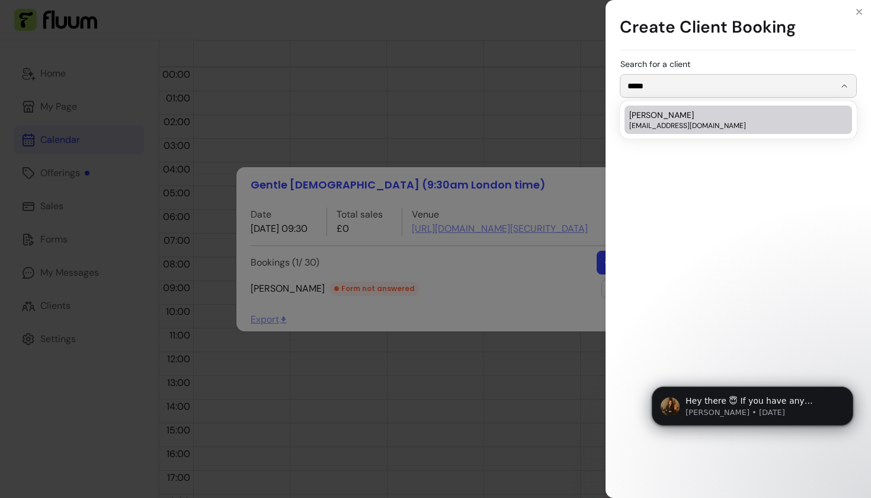
click at [687, 120] on div "[PERSON_NAME] [EMAIL_ADDRESS][DOMAIN_NAME]" at bounding box center [732, 119] width 206 height 21
type input "**********"
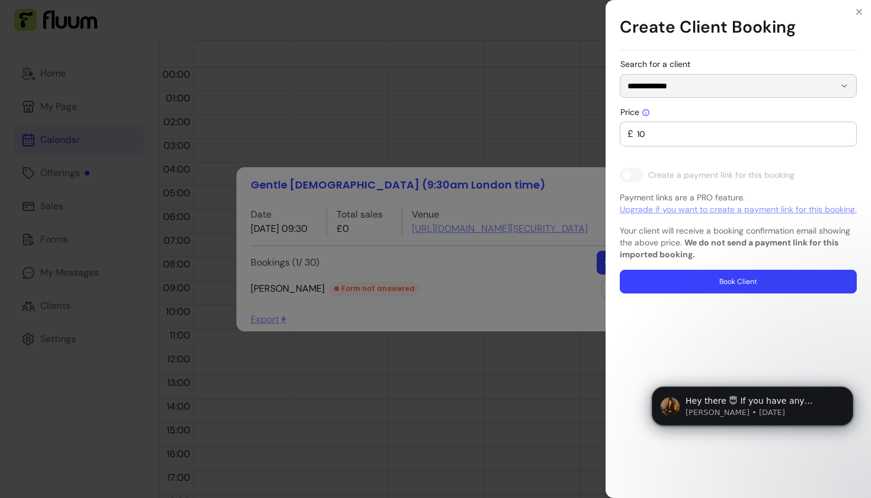
type input "0"
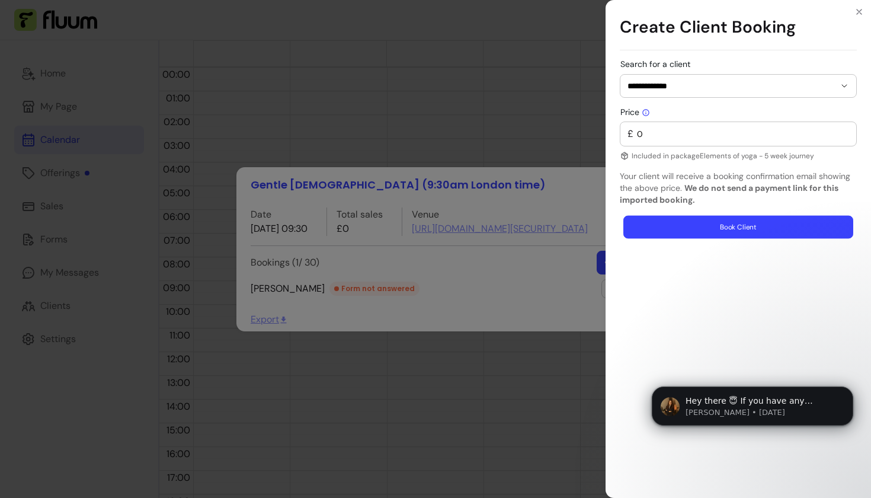
click at [688, 222] on button "Book Client" at bounding box center [738, 227] width 230 height 23
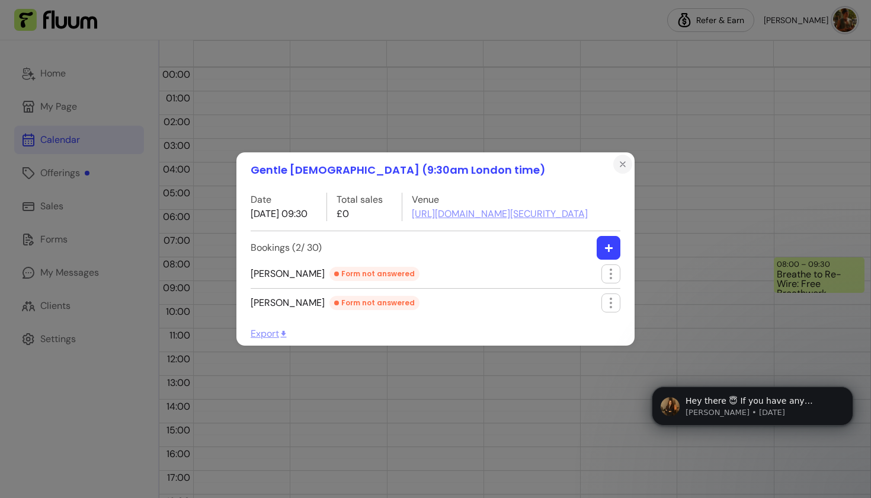
click at [623, 159] on icon "Close" at bounding box center [622, 163] width 9 height 9
